Goal: Transaction & Acquisition: Download file/media

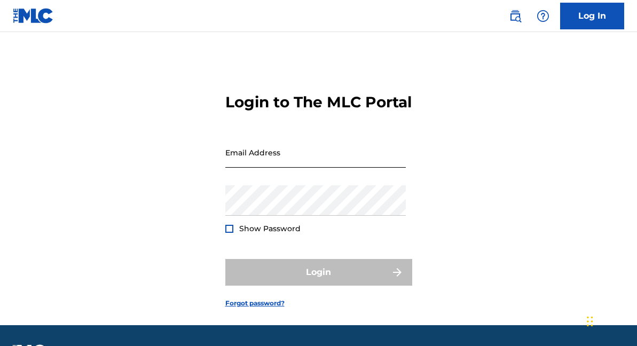
click at [256, 168] on input "Email Address" at bounding box center [315, 152] width 180 height 30
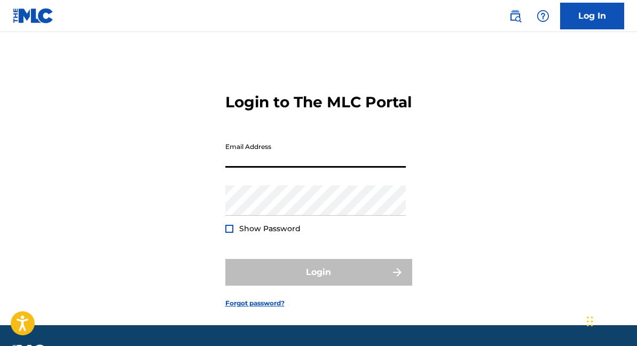
type input "[EMAIL_ADDRESS][DOMAIN_NAME]"
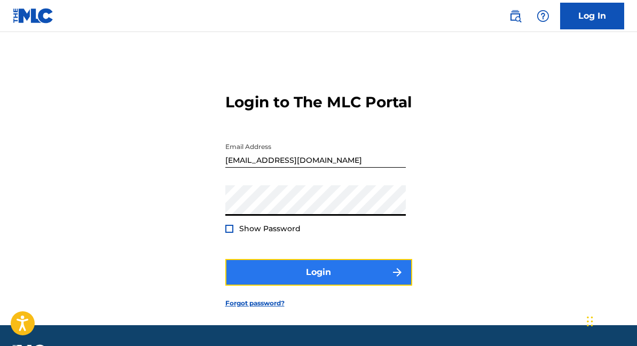
click at [301, 282] on button "Login" at bounding box center [318, 272] width 187 height 27
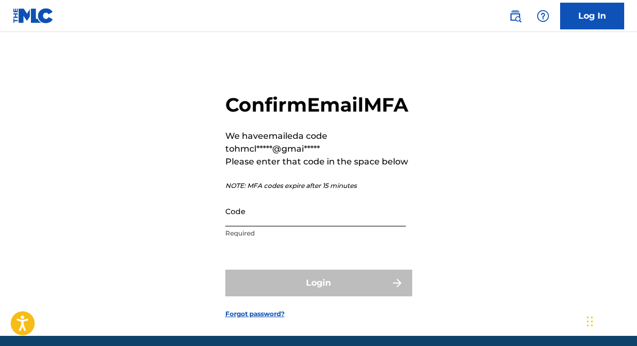
click at [262, 226] on input "Code" at bounding box center [315, 211] width 180 height 30
paste input "013614"
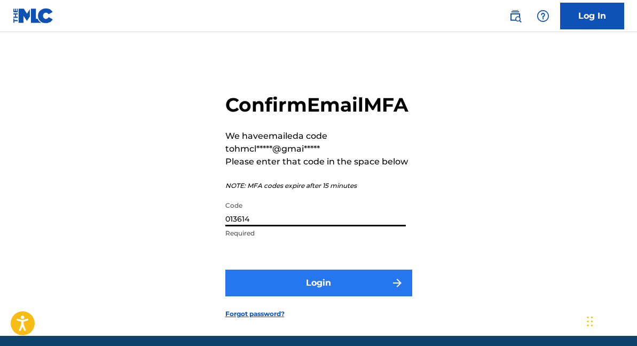
type input "013614"
click at [261, 296] on button "Login" at bounding box center [318, 283] width 187 height 27
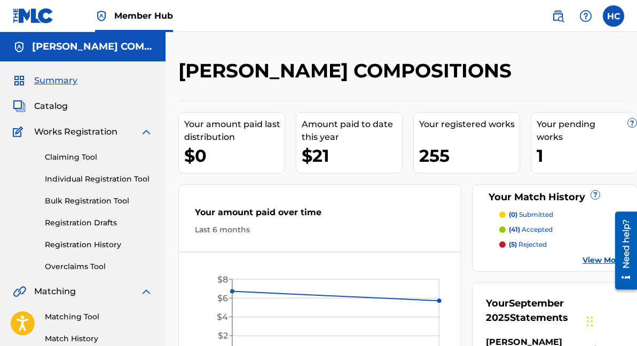
scroll to position [316, 0]
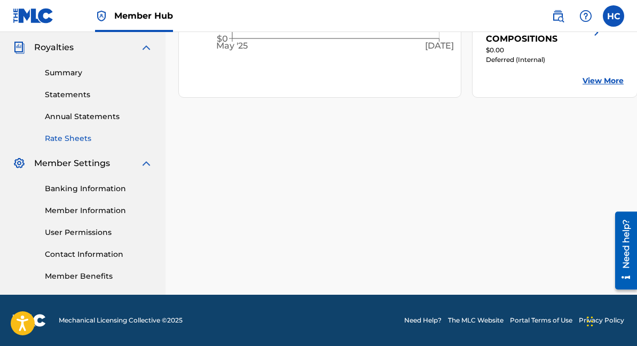
click at [81, 141] on link "Rate Sheets" at bounding box center [99, 138] width 108 height 11
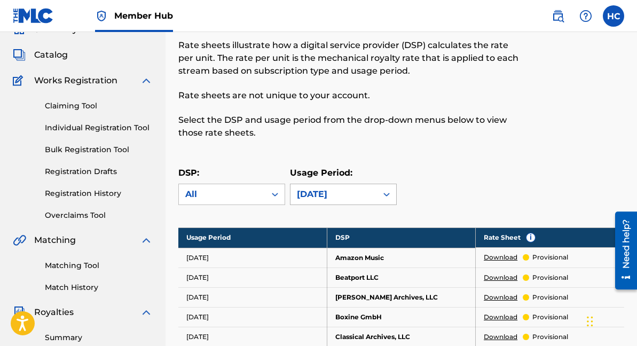
click at [328, 205] on div "July 2025" at bounding box center [343, 194] width 107 height 21
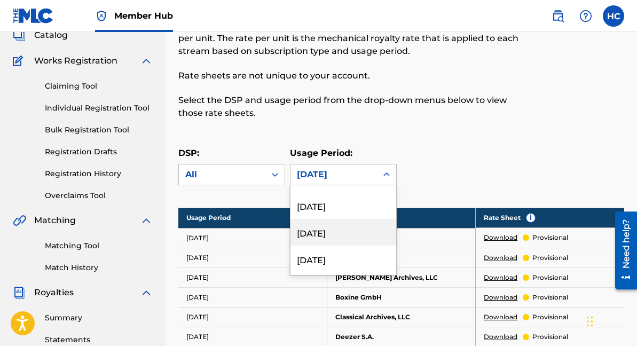
scroll to position [2076, 0]
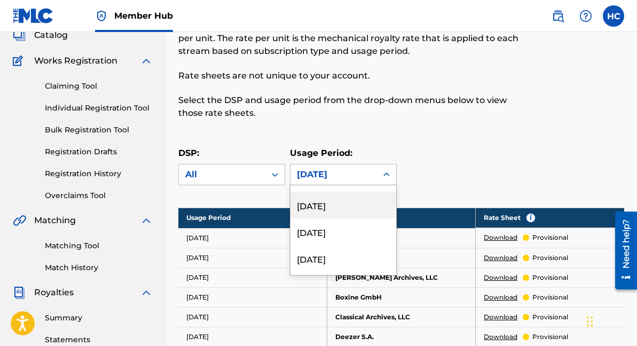
click at [327, 209] on div "[DATE]" at bounding box center [343, 205] width 106 height 27
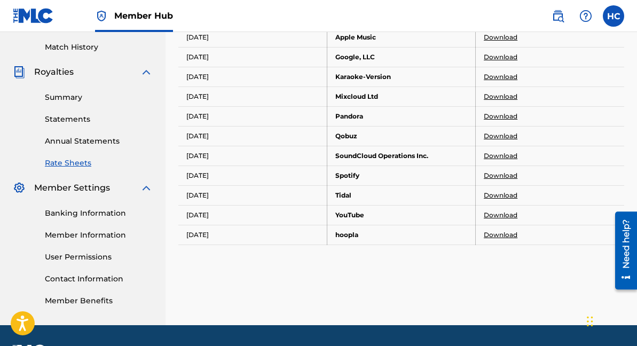
scroll to position [294, 0]
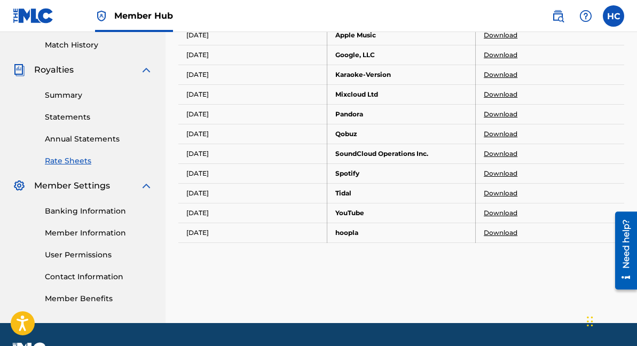
click at [502, 193] on link "Download" at bounding box center [501, 193] width 34 height 10
click at [498, 212] on link "Download" at bounding box center [501, 213] width 34 height 10
click at [495, 237] on link "Download" at bounding box center [501, 233] width 34 height 10
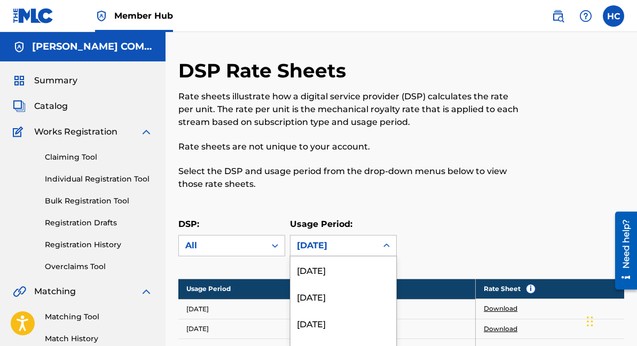
scroll to position [65, 0]
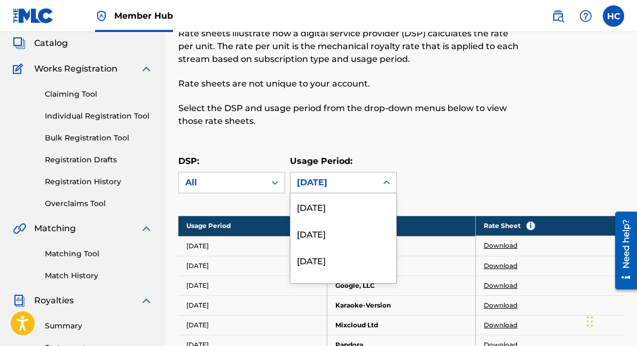
click at [319, 193] on div "June 2019, 74 of 213. 213 results available. Use Up and Down to choose options,…" at bounding box center [343, 182] width 107 height 21
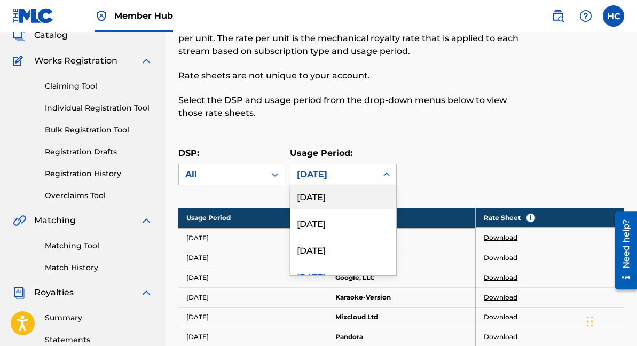
scroll to position [2013, 0]
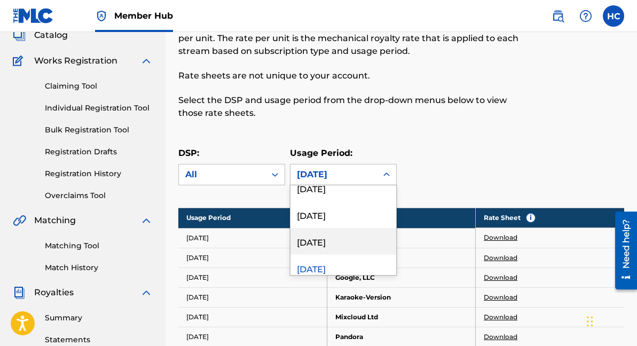
click at [319, 244] on div "February 2019" at bounding box center [343, 241] width 106 height 27
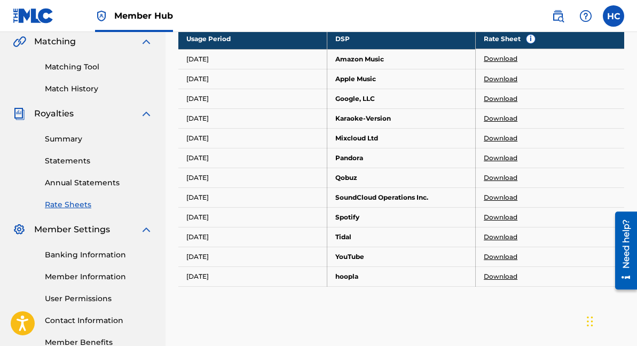
scroll to position [250, 0]
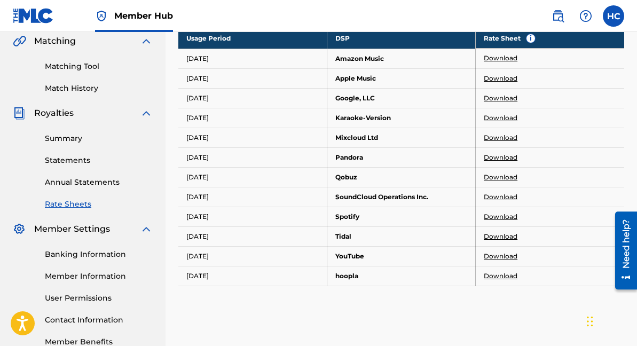
click at [507, 57] on link "Download" at bounding box center [501, 58] width 34 height 10
click at [487, 79] on link "Download" at bounding box center [501, 79] width 34 height 10
click at [496, 99] on link "Download" at bounding box center [501, 98] width 34 height 10
click at [494, 117] on link "Download" at bounding box center [501, 118] width 34 height 10
click at [489, 136] on link "Download" at bounding box center [501, 138] width 34 height 10
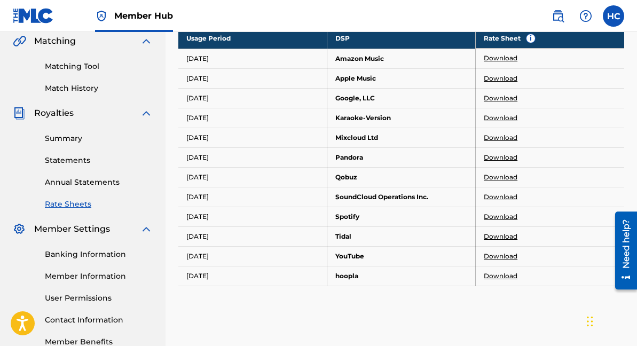
click at [505, 158] on link "Download" at bounding box center [501, 158] width 34 height 10
click at [496, 176] on link "Download" at bounding box center [501, 177] width 34 height 10
click at [491, 199] on link "Download" at bounding box center [501, 197] width 34 height 10
click at [498, 217] on link "Download" at bounding box center [501, 217] width 34 height 10
click at [500, 213] on link "Download" at bounding box center [501, 217] width 34 height 10
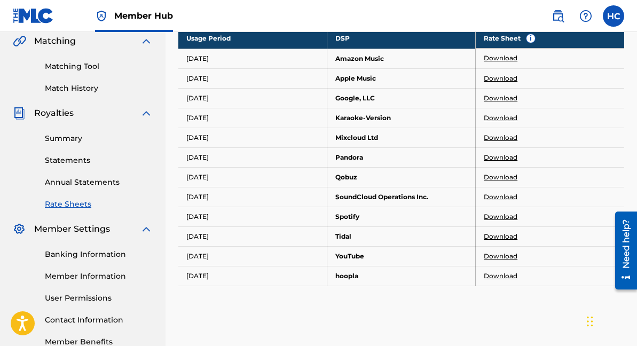
click at [493, 231] on td "Download" at bounding box center [550, 236] width 148 height 20
click at [493, 235] on link "Download" at bounding box center [501, 237] width 34 height 10
click at [491, 254] on link "Download" at bounding box center [501, 256] width 34 height 10
click at [509, 275] on link "Download" at bounding box center [501, 276] width 34 height 10
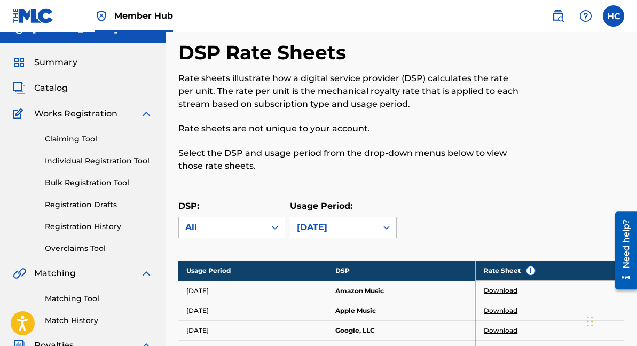
scroll to position [0, 0]
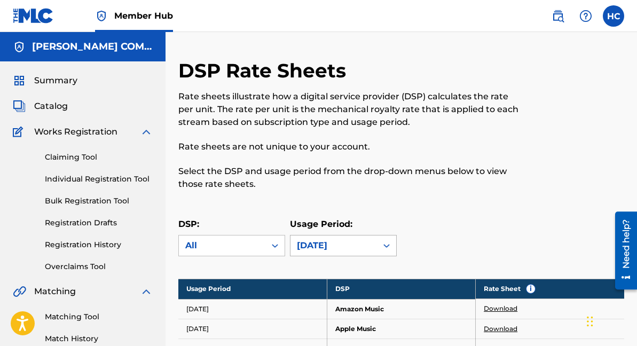
click at [329, 249] on div "February 2019" at bounding box center [343, 245] width 107 height 21
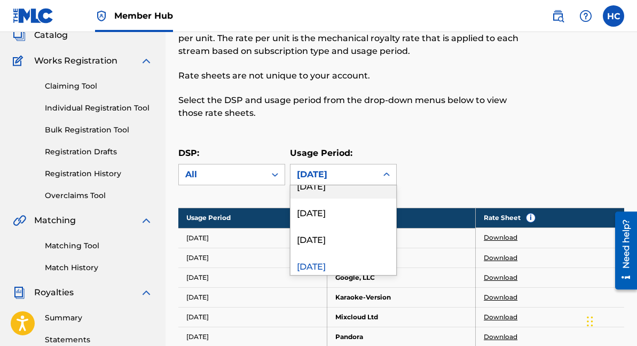
scroll to position [1990, 0]
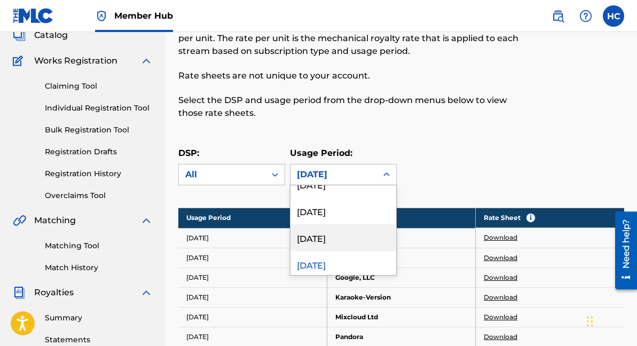
click at [329, 239] on div "March 2019" at bounding box center [343, 237] width 106 height 27
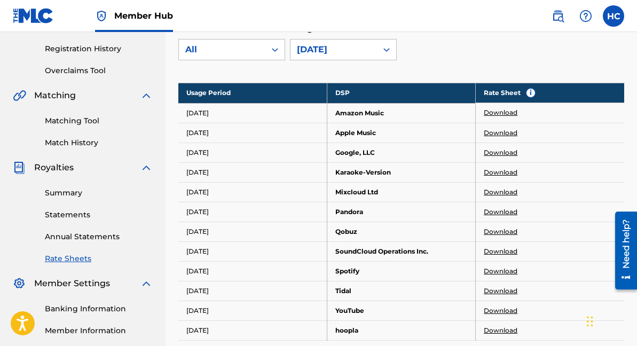
scroll to position [194, 0]
